Goal: Navigation & Orientation: Find specific page/section

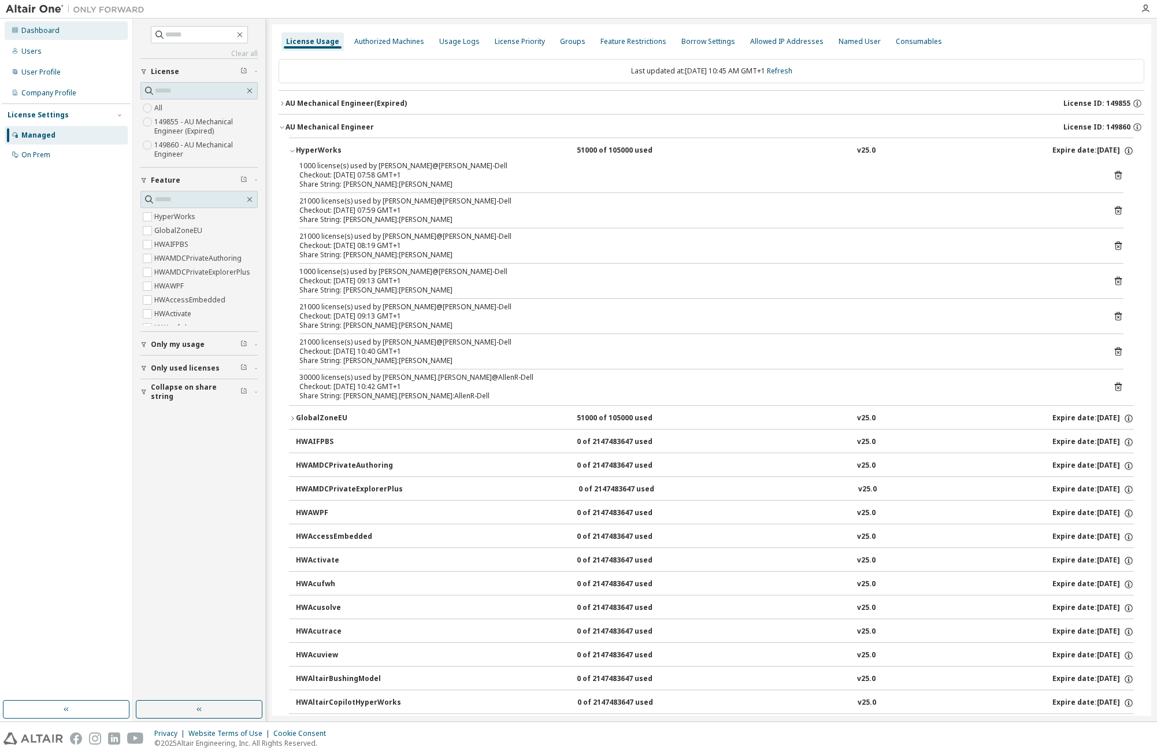
click at [39, 25] on div "Dashboard" at bounding box center [66, 30] width 123 height 18
